Goal: Task Accomplishment & Management: Complete application form

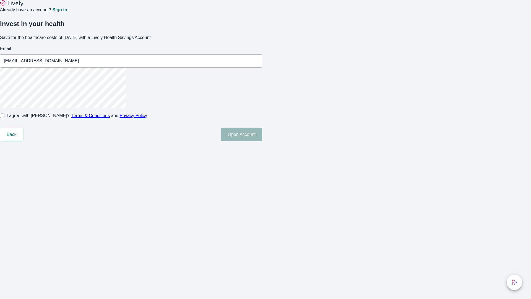
click at [4, 118] on input "I agree with Lively’s Terms & Conditions and Privacy Policy" at bounding box center [2, 115] width 4 height 4
checkbox input "true"
click at [262, 141] on button "Open Account" at bounding box center [241, 134] width 41 height 13
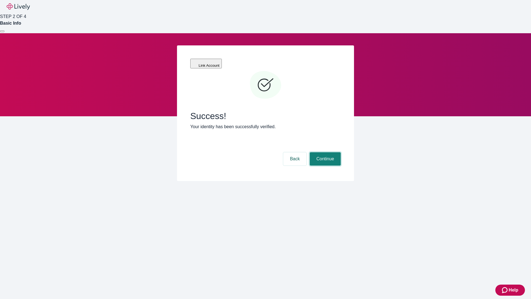
click at [324, 152] on button "Continue" at bounding box center [325, 158] width 31 height 13
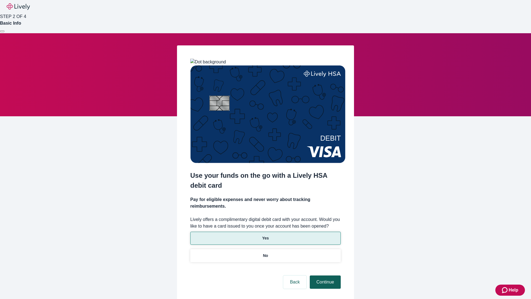
click at [265, 235] on p "Yes" at bounding box center [265, 238] width 7 height 6
click at [324, 275] on button "Continue" at bounding box center [325, 281] width 31 height 13
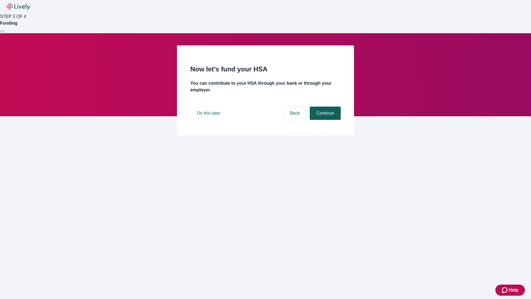
click at [324, 120] on button "Continue" at bounding box center [325, 113] width 31 height 13
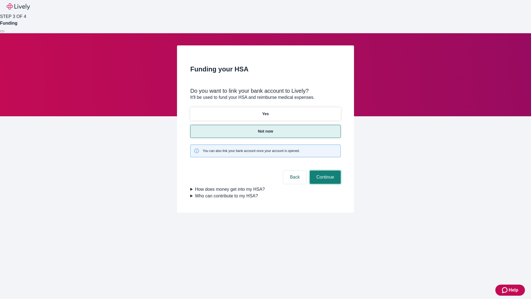
click at [324, 170] on button "Continue" at bounding box center [325, 176] width 31 height 13
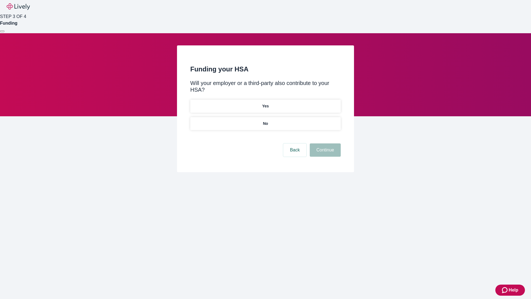
click at [265, 121] on p "No" at bounding box center [265, 124] width 5 height 6
click at [324, 143] on button "Continue" at bounding box center [325, 149] width 31 height 13
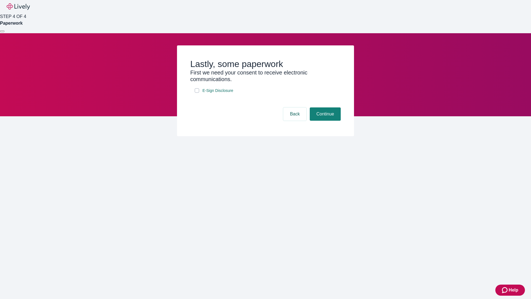
click at [197, 93] on input "E-Sign Disclosure" at bounding box center [197, 90] width 4 height 4
checkbox input "true"
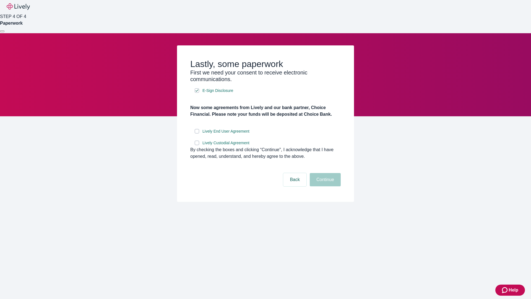
click at [197, 133] on input "Lively End User Agreement" at bounding box center [197, 131] width 4 height 4
checkbox input "true"
click at [197, 145] on input "Lively Custodial Agreement" at bounding box center [197, 143] width 4 height 4
checkbox input "true"
click at [324, 186] on button "Continue" at bounding box center [325, 179] width 31 height 13
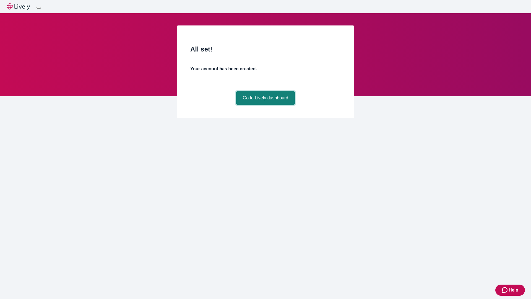
click at [265, 105] on link "Go to Lively dashboard" at bounding box center [265, 97] width 59 height 13
